Goal: Task Accomplishment & Management: Manage account settings

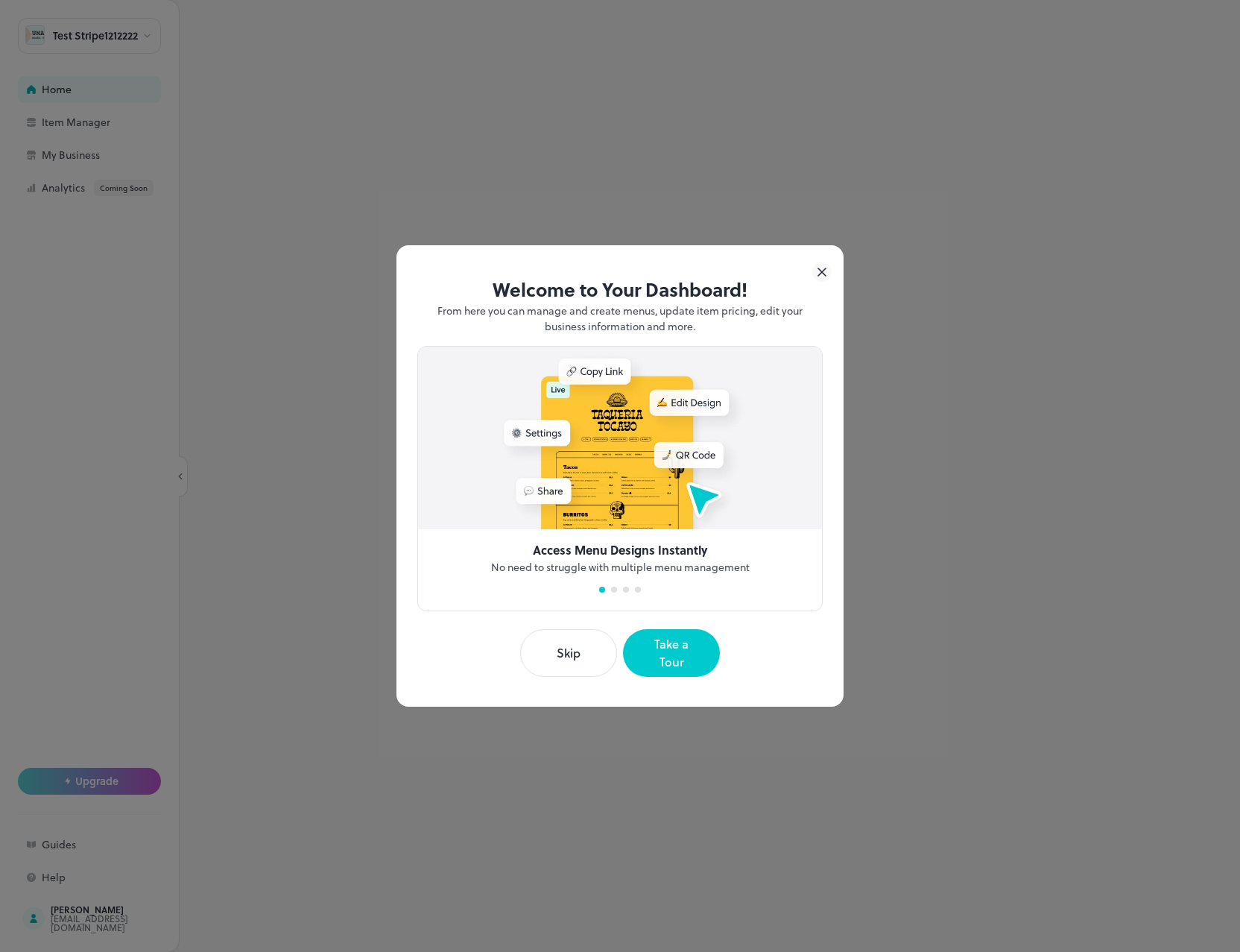
click at [820, 276] on icon at bounding box center [822, 271] width 8 height 8
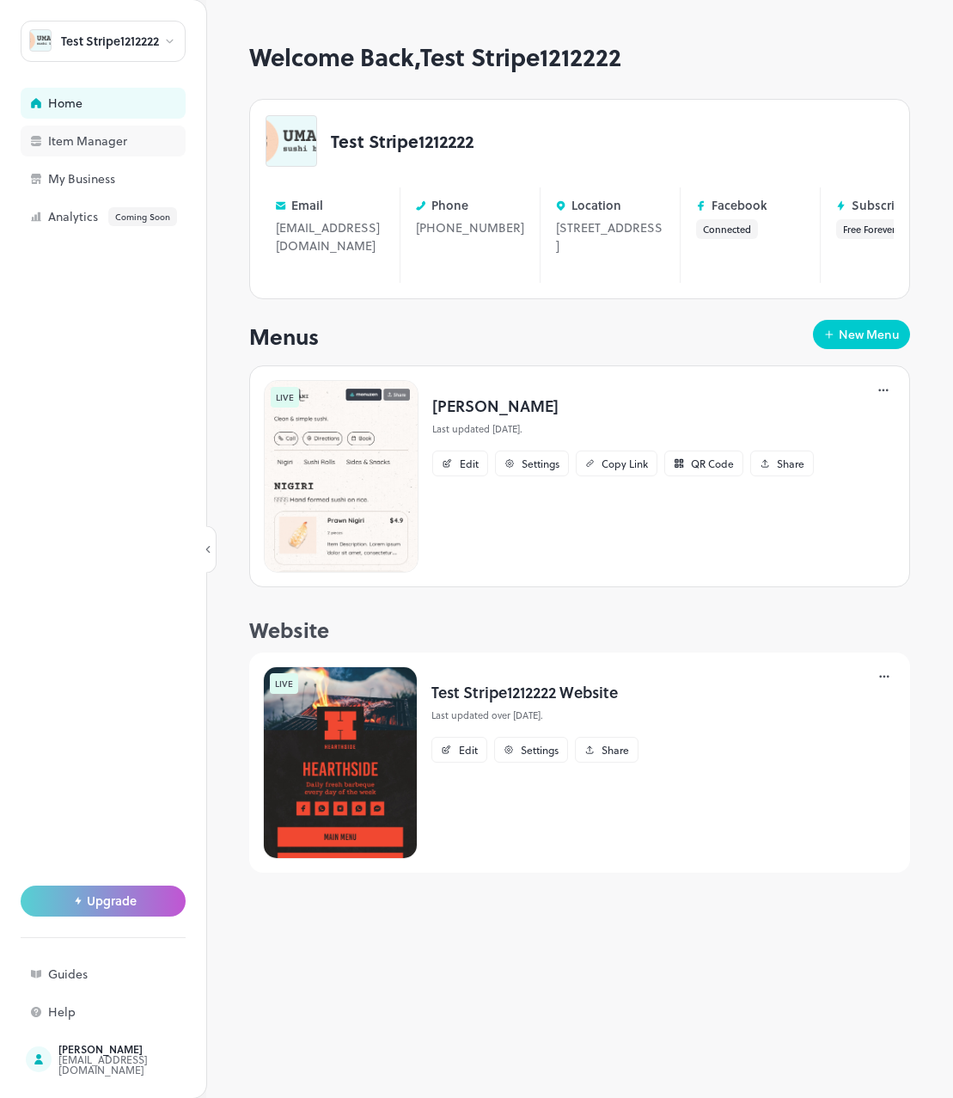
click at [120, 147] on div "Item Manager" at bounding box center [134, 141] width 172 height 12
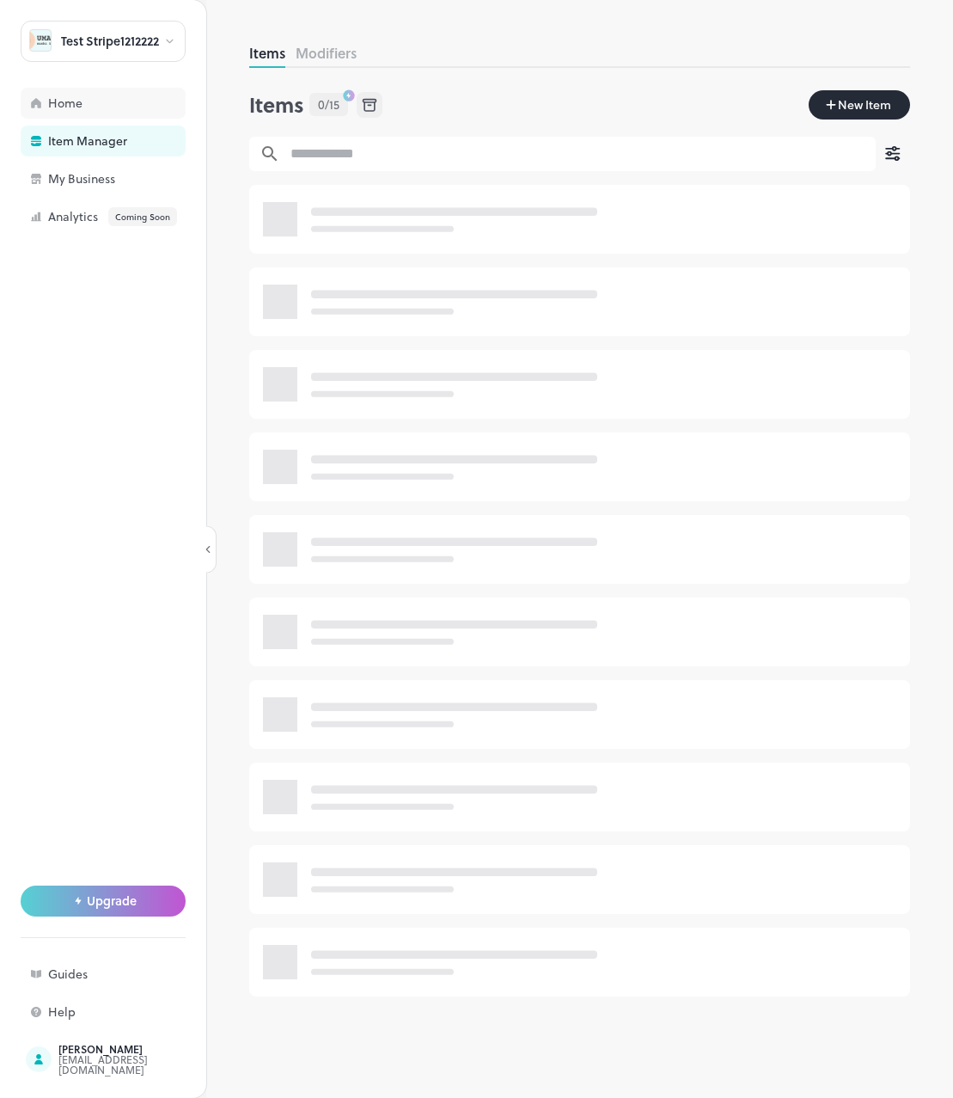
click at [83, 104] on div "Home" at bounding box center [134, 103] width 172 height 12
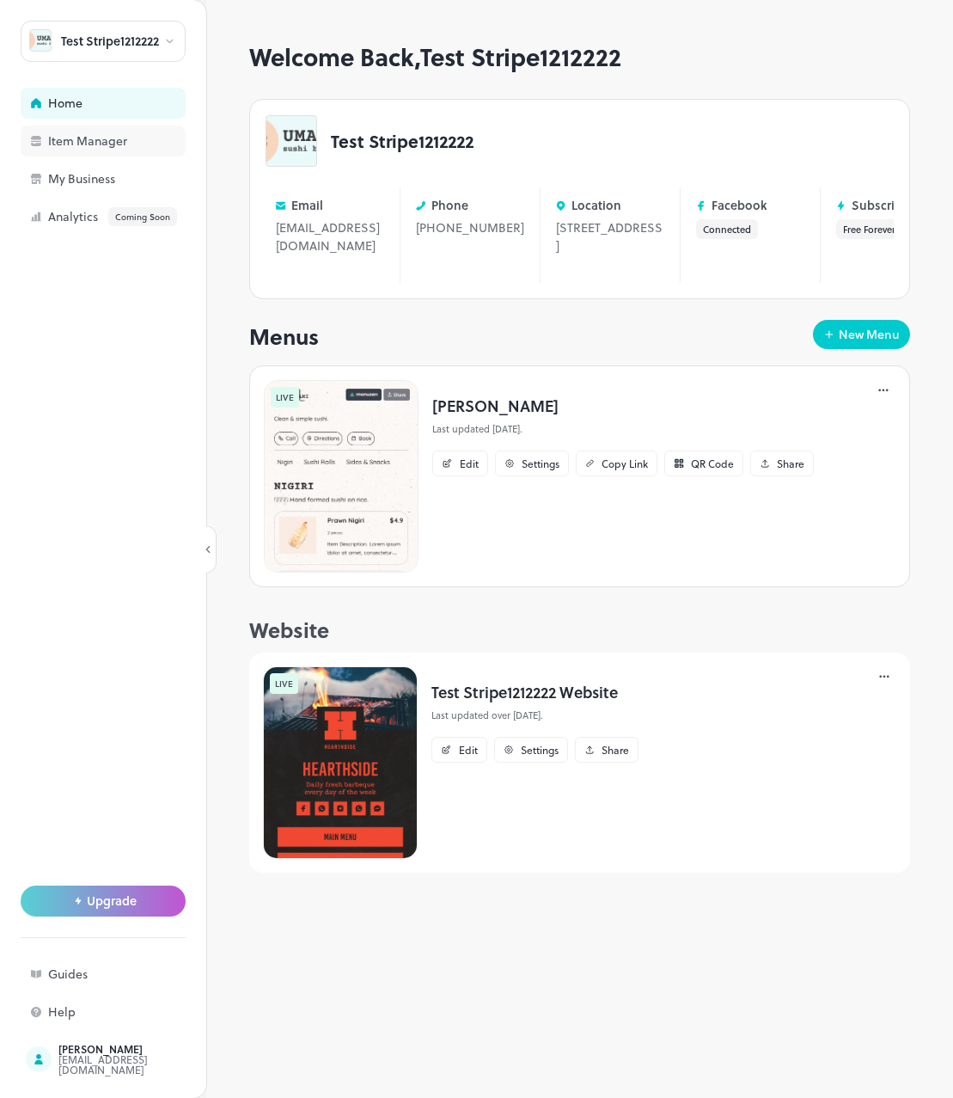
click at [134, 131] on div "Item Manager" at bounding box center [103, 140] width 165 height 31
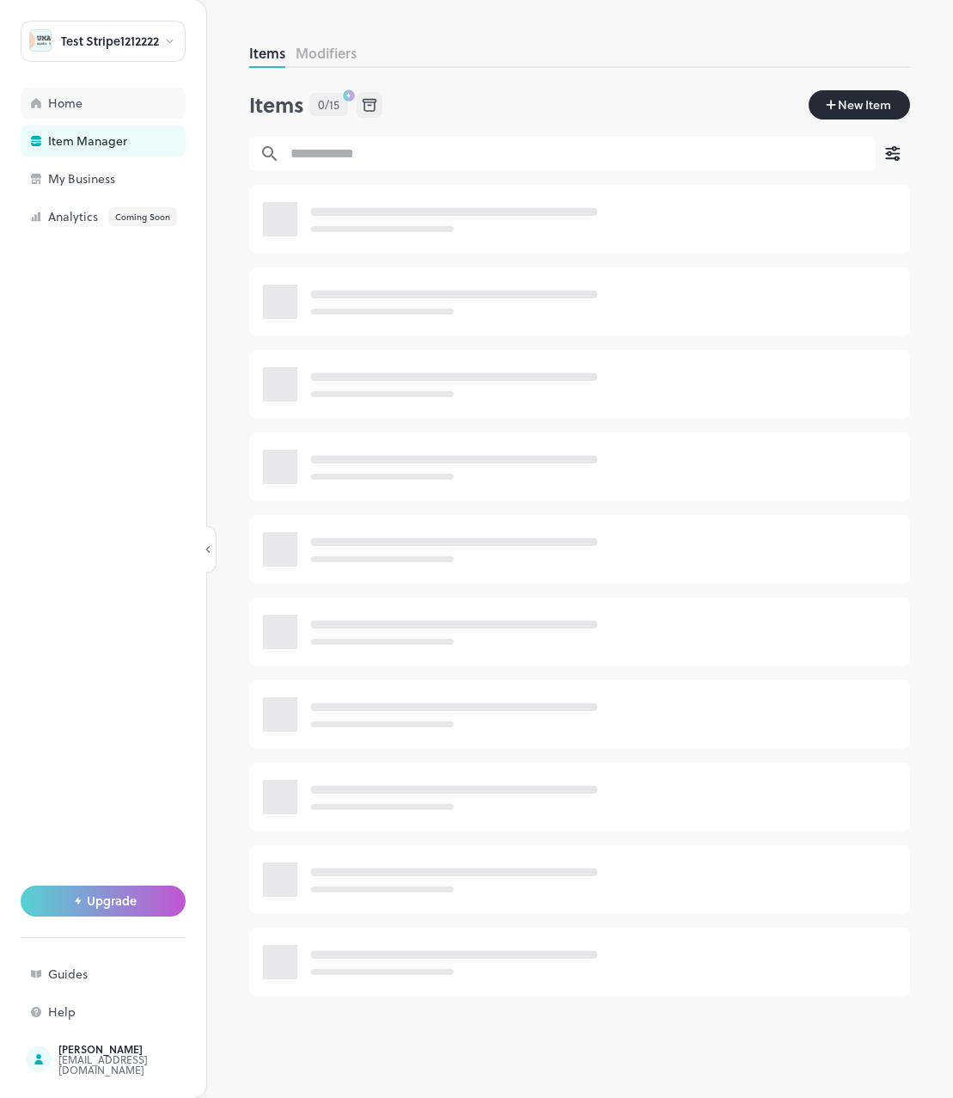
click at [138, 106] on div "Home" at bounding box center [134, 103] width 172 height 12
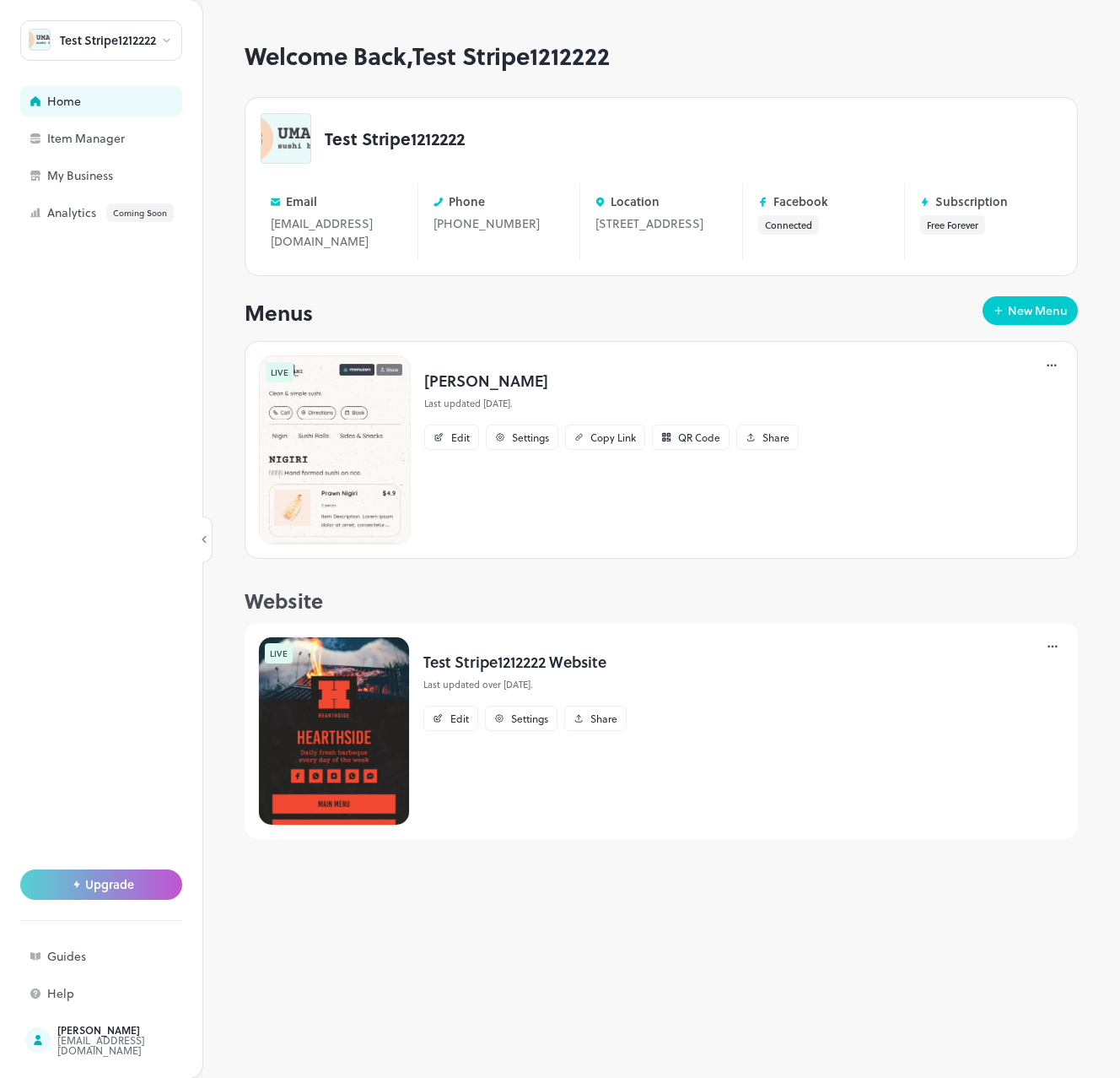
click at [315, 314] on div "Menus New Menu" at bounding box center [661, 312] width 833 height 32
click at [160, 45] on icon at bounding box center [166, 40] width 13 height 12
drag, startPoint x: 330, startPoint y: 147, endPoint x: 286, endPoint y: 146, distance: 44.0
click at [286, 146] on div at bounding box center [560, 539] width 1120 height 1078
click at [69, 178] on div "My Business" at bounding box center [132, 176] width 169 height 12
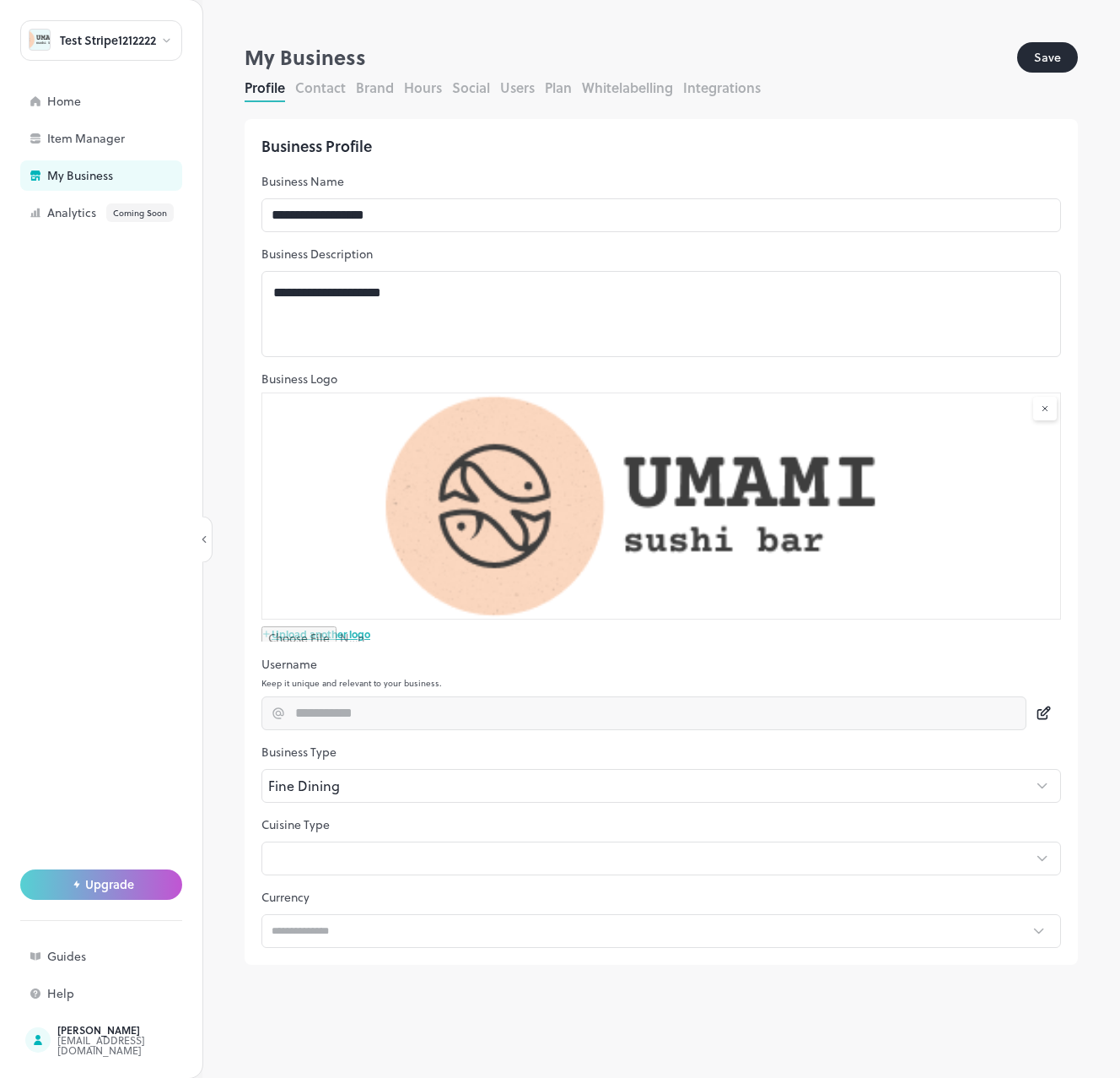
click at [315, 93] on button "Contact" at bounding box center [321, 87] width 51 height 20
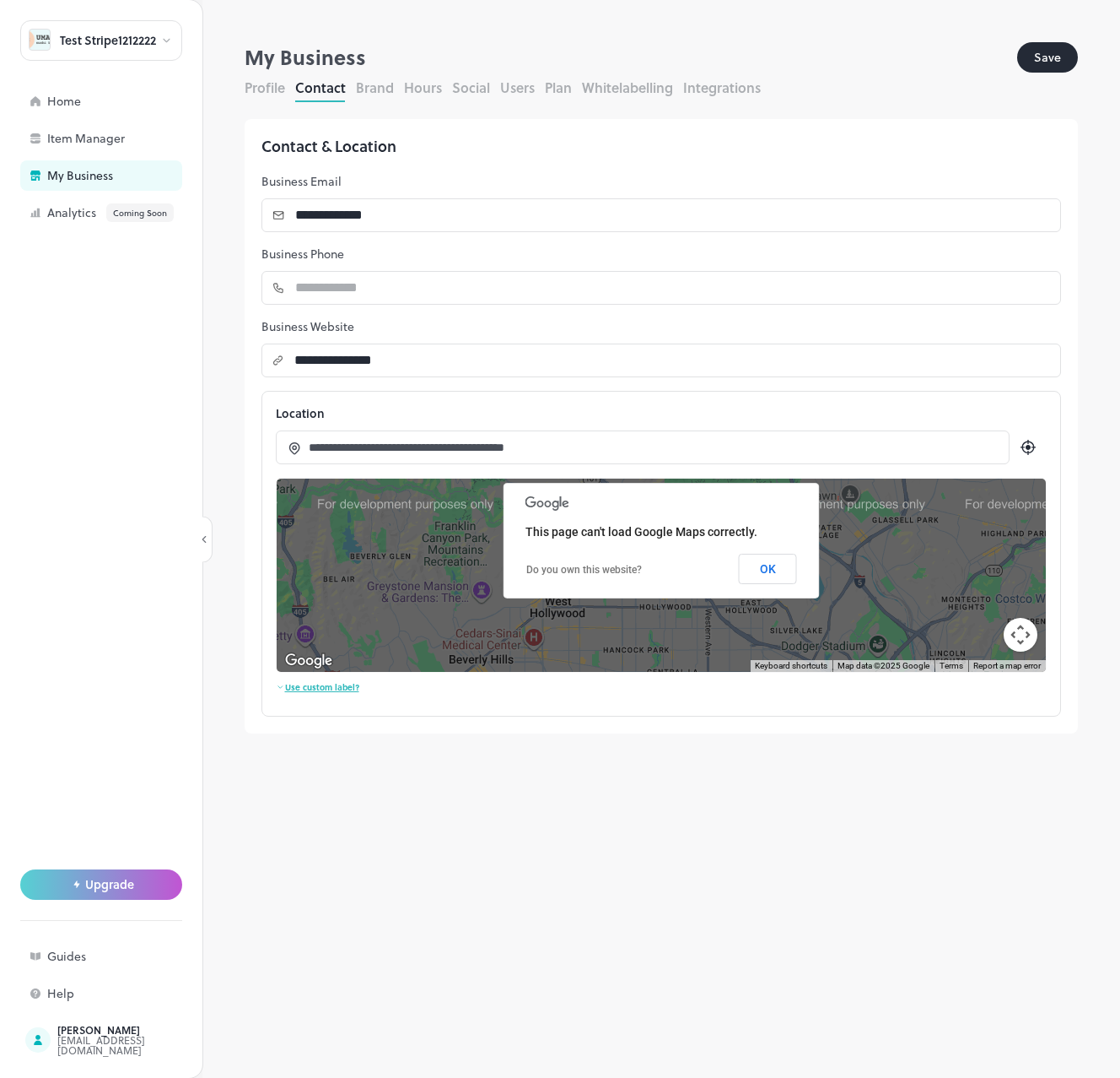
click at [267, 93] on button "Profile" at bounding box center [264, 87] width 40 height 20
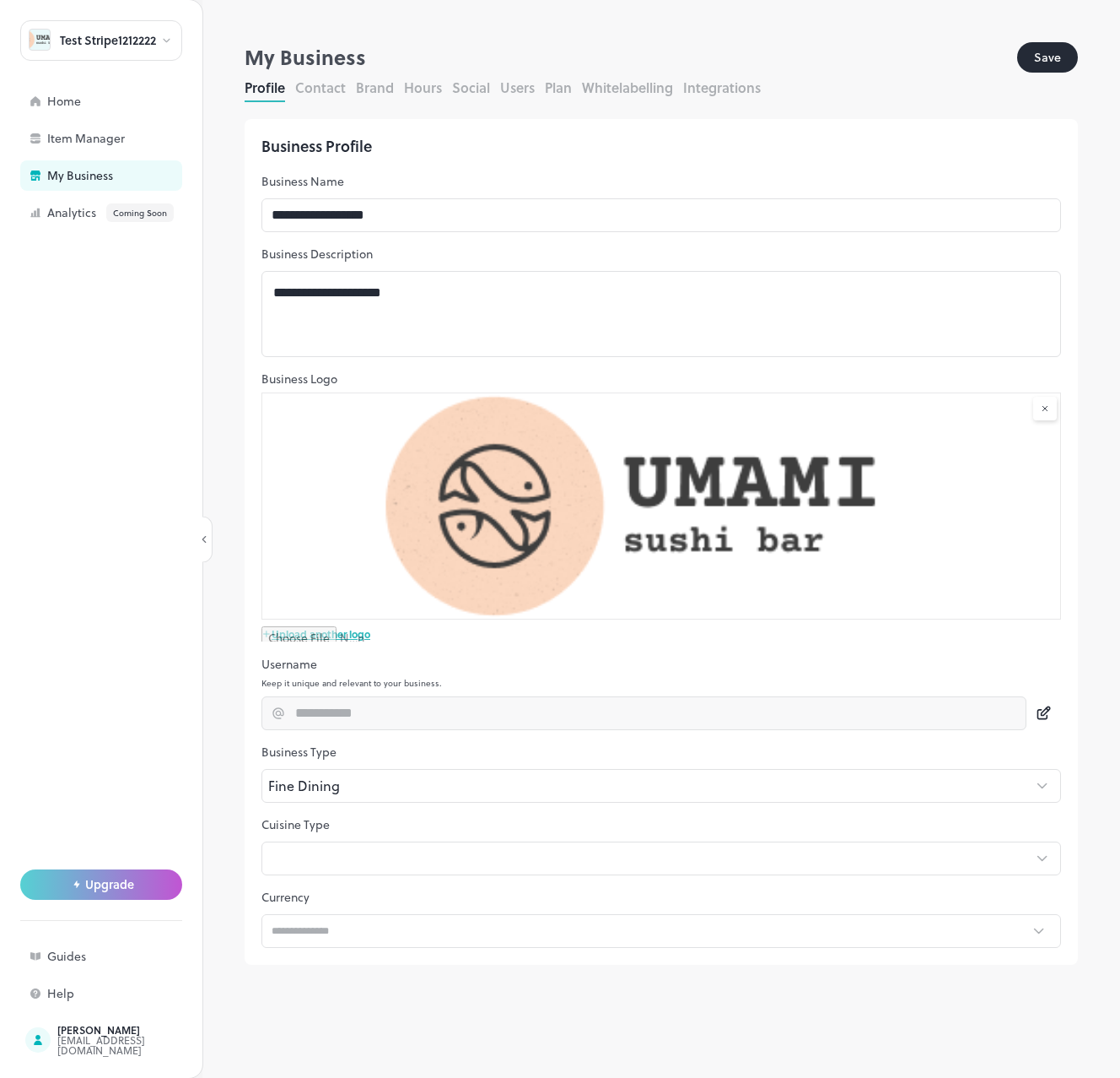
click at [315, 89] on button "Contact" at bounding box center [321, 87] width 51 height 20
